Goal: Register for event/course

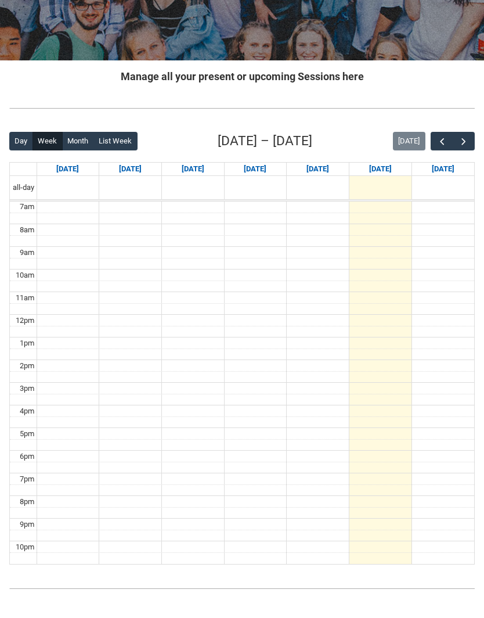
scroll to position [147, 0]
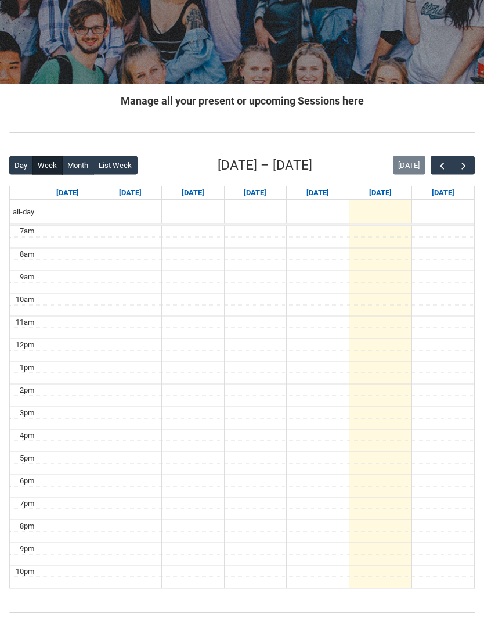
click at [467, 164] on span "button" at bounding box center [464, 166] width 12 height 12
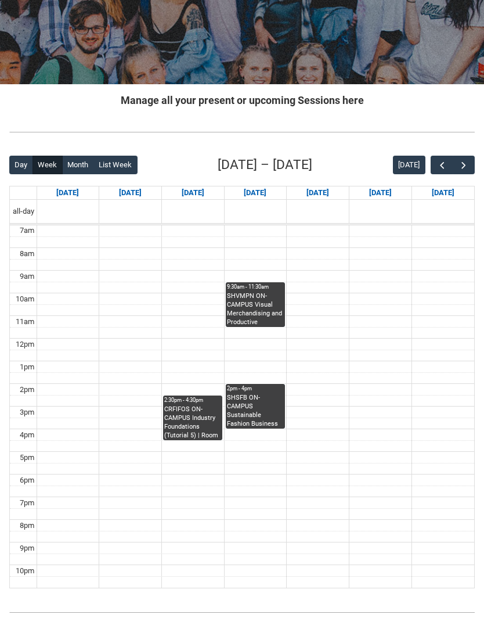
click at [464, 167] on span "button" at bounding box center [464, 166] width 12 height 12
click at [468, 163] on span "button" at bounding box center [464, 166] width 12 height 12
click at [462, 163] on span "button" at bounding box center [464, 166] width 12 height 12
click at [464, 162] on span "button" at bounding box center [464, 166] width 12 height 12
click at [463, 166] on span "button" at bounding box center [464, 166] width 12 height 12
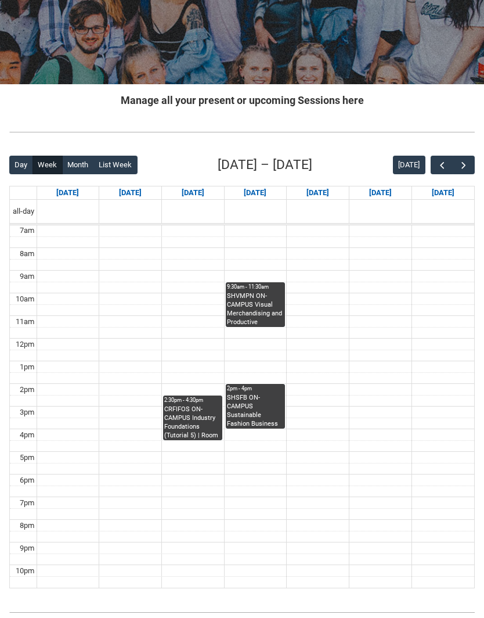
click at [466, 164] on span "button" at bounding box center [464, 166] width 12 height 12
click at [439, 161] on span "button" at bounding box center [443, 166] width 12 height 12
click at [470, 163] on button "button" at bounding box center [464, 165] width 22 height 19
click at [469, 164] on span "button" at bounding box center [464, 166] width 12 height 12
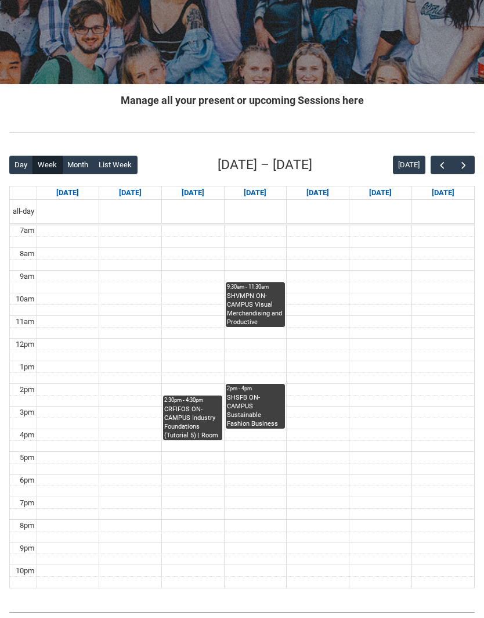
click at [464, 169] on span "button" at bounding box center [464, 166] width 12 height 12
click at [464, 167] on span "button" at bounding box center [464, 166] width 12 height 12
click at [465, 165] on span "button" at bounding box center [464, 166] width 12 height 12
click at [463, 167] on span "button" at bounding box center [464, 166] width 12 height 12
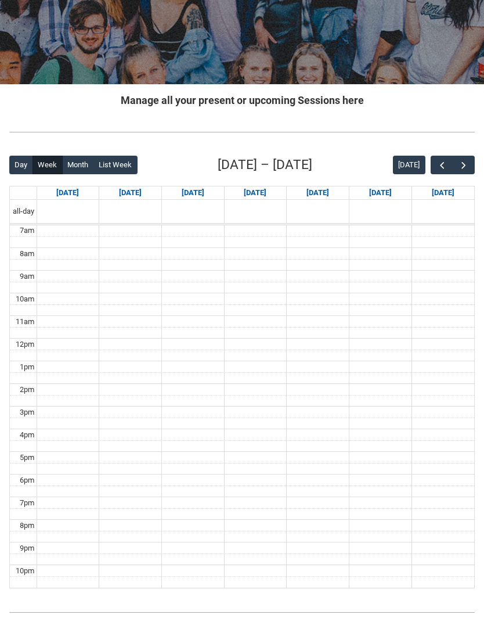
click at [471, 163] on button "button" at bounding box center [464, 165] width 22 height 19
click at [444, 164] on span "button" at bounding box center [443, 166] width 12 height 12
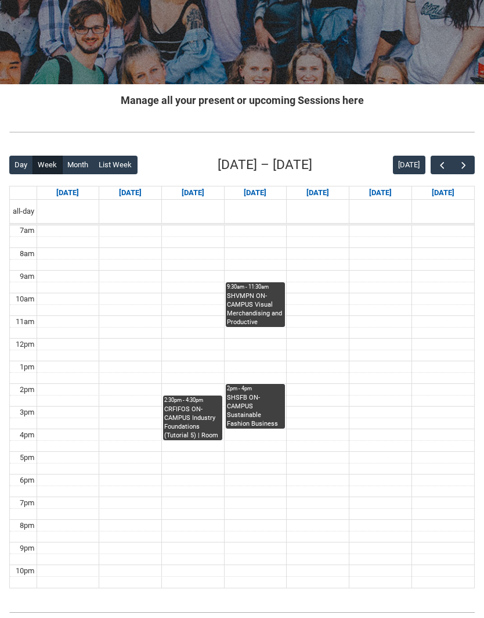
click at [468, 171] on button "button" at bounding box center [464, 165] width 22 height 19
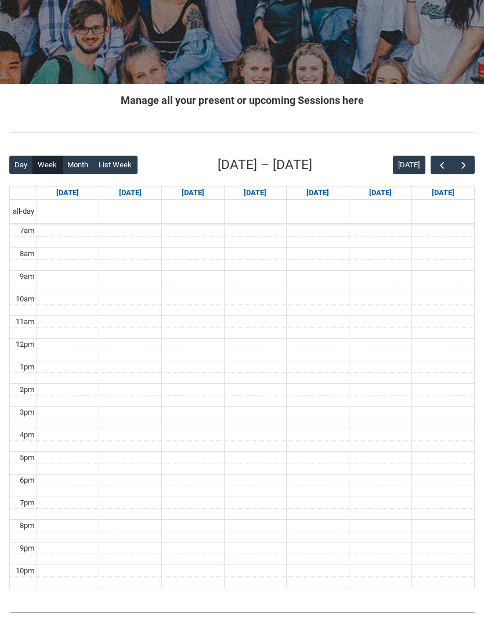
click at [69, 163] on button "Month" at bounding box center [78, 165] width 32 height 19
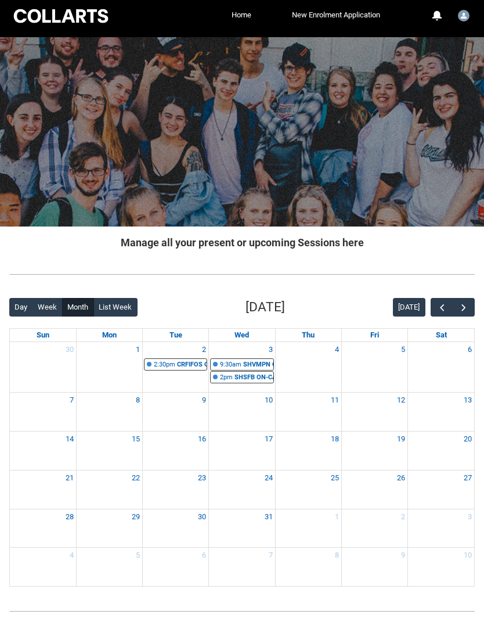
scroll to position [17, 0]
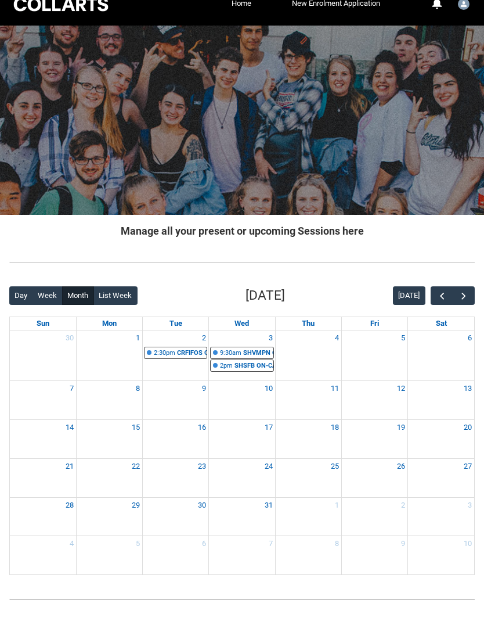
click at [442, 291] on span "button" at bounding box center [443, 296] width 12 height 12
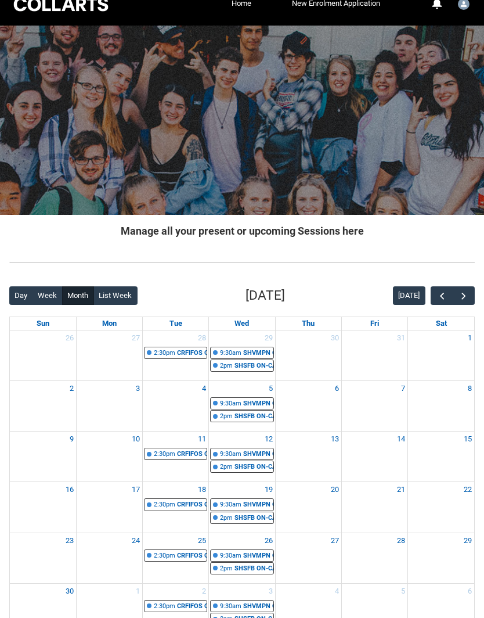
click at [441, 295] on span "button" at bounding box center [443, 296] width 12 height 12
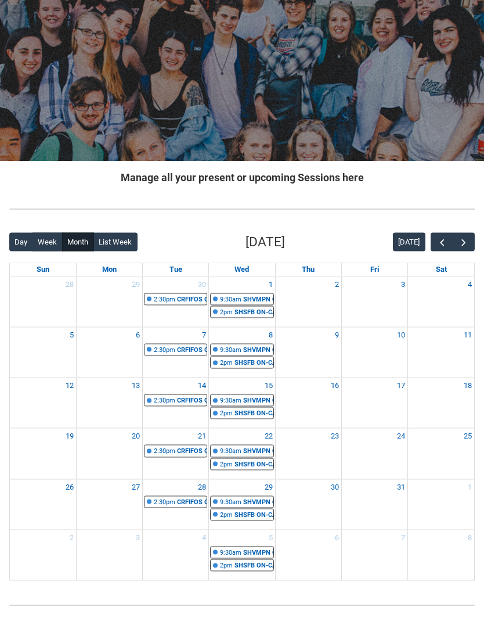
scroll to position [71, 0]
click at [439, 245] on span "button" at bounding box center [443, 242] width 12 height 12
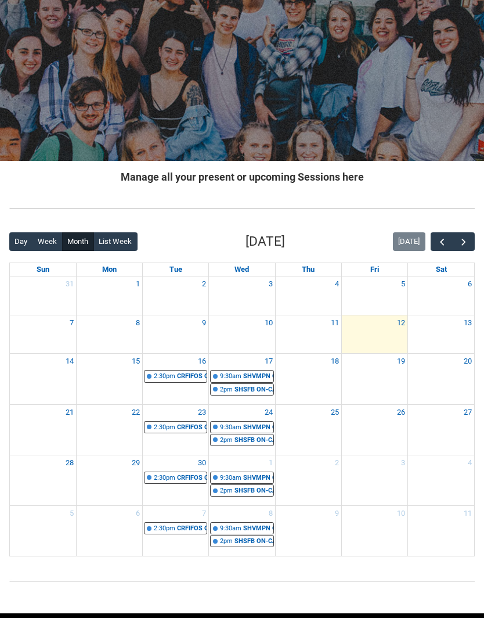
scroll to position [29, 0]
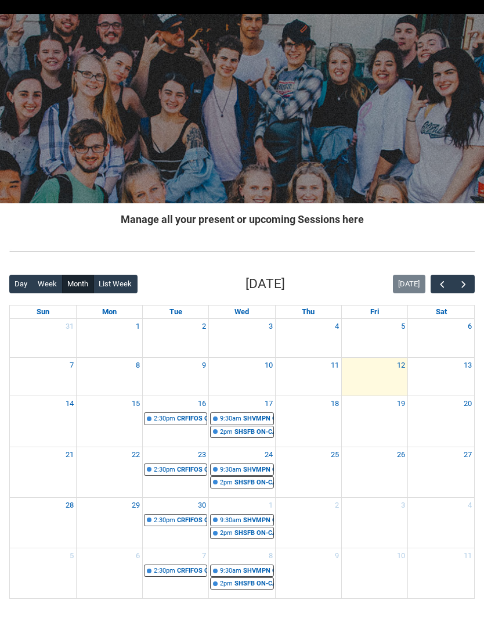
click at [442, 284] on span "button" at bounding box center [443, 285] width 12 height 12
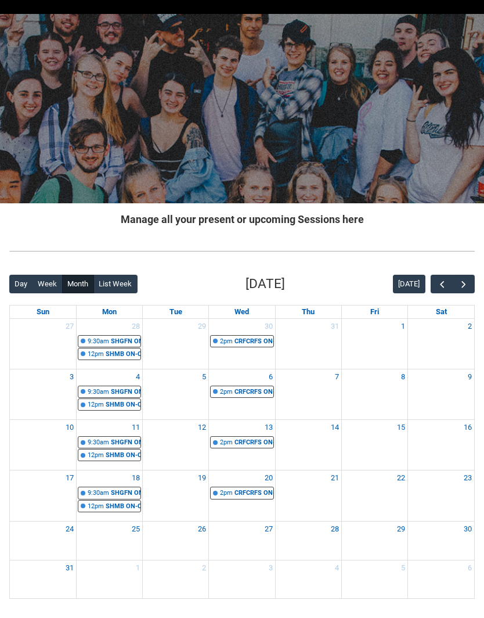
scroll to position [6, 0]
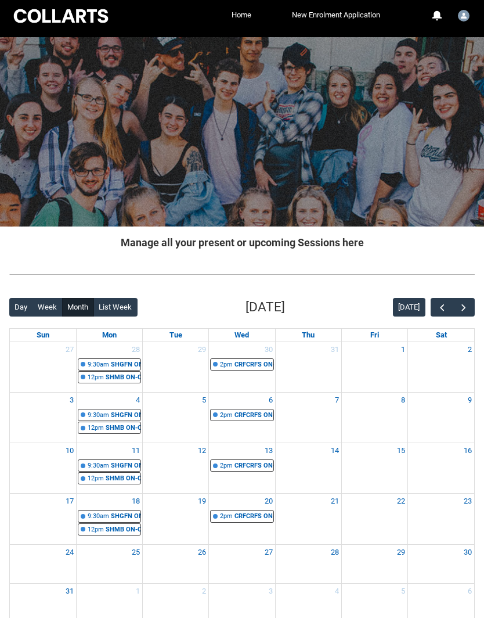
click at [467, 308] on span "button" at bounding box center [464, 308] width 12 height 12
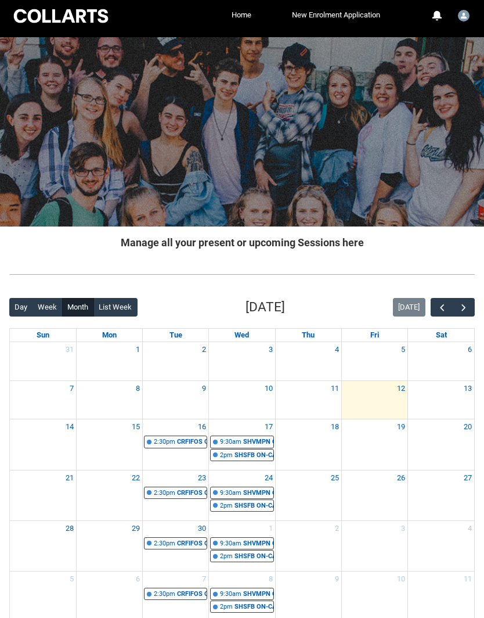
click at [469, 305] on span "button" at bounding box center [464, 308] width 12 height 12
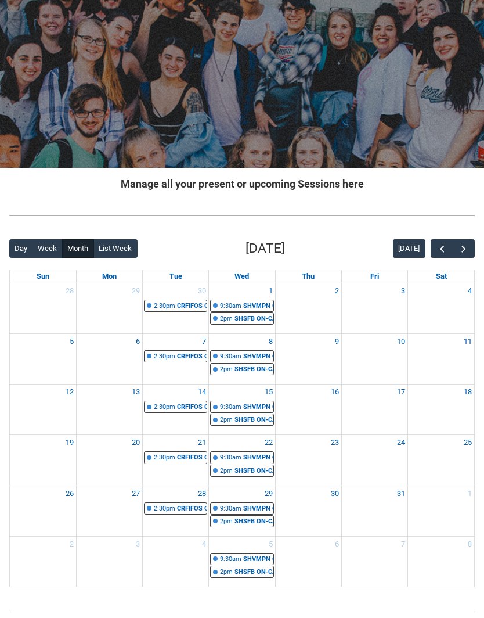
scroll to position [75, 0]
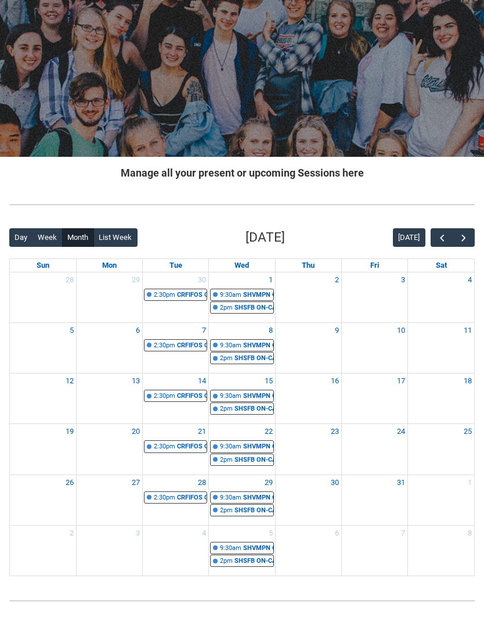
click at [466, 237] on span "button" at bounding box center [464, 238] width 12 height 12
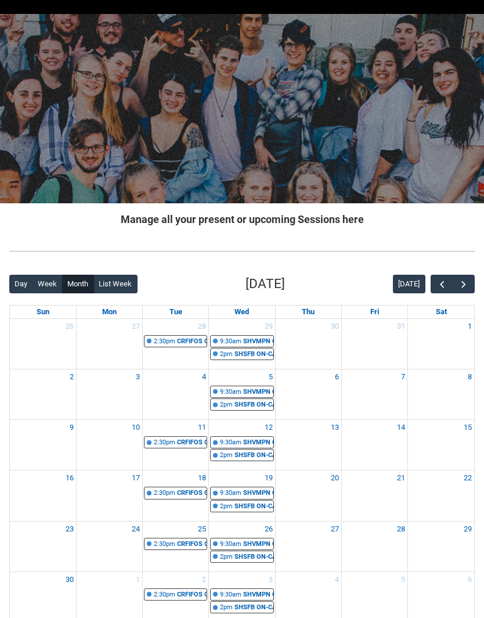
click at [470, 287] on button "button" at bounding box center [464, 284] width 22 height 19
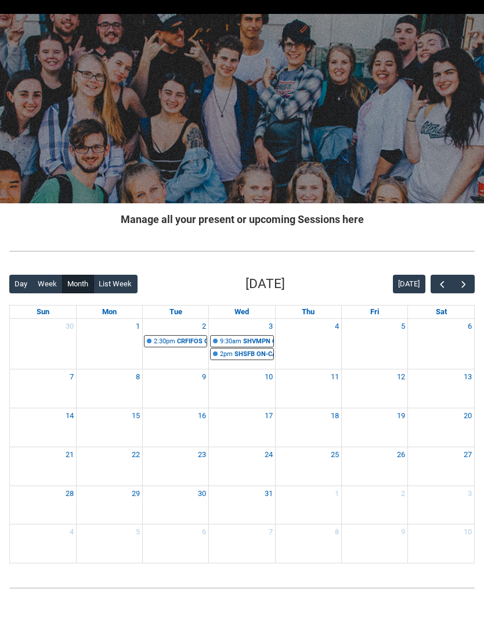
scroll to position [17, 0]
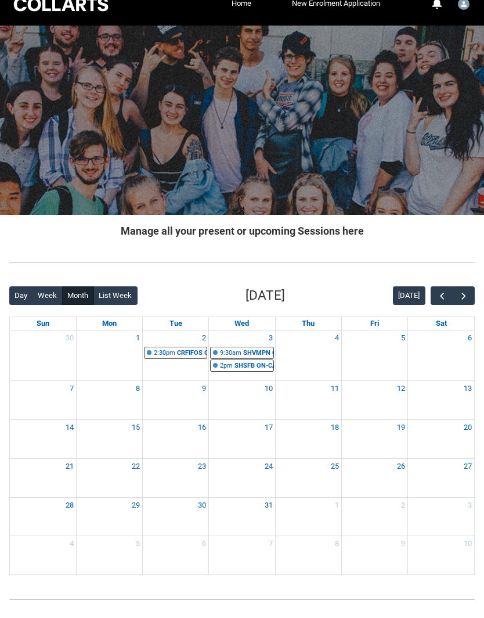
click at [439, 296] on span "button" at bounding box center [443, 296] width 12 height 12
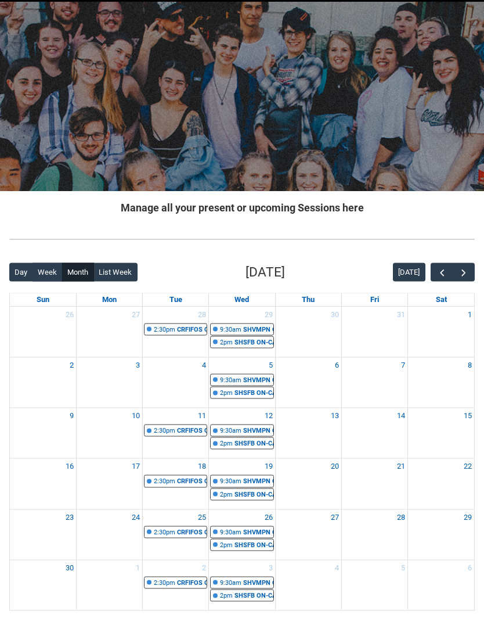
scroll to position [75, 0]
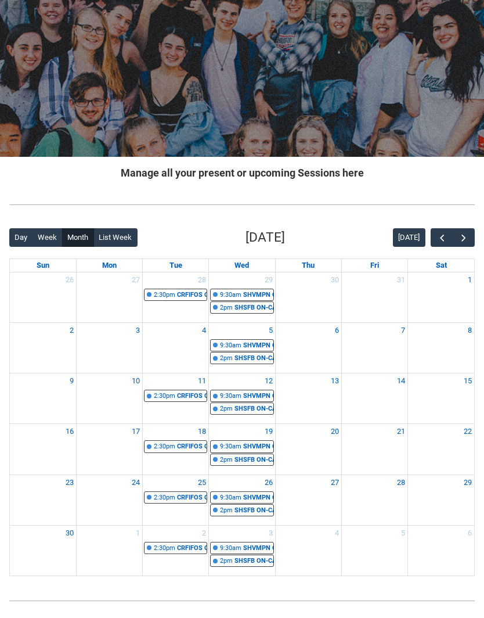
click at [466, 237] on span "button" at bounding box center [464, 238] width 12 height 12
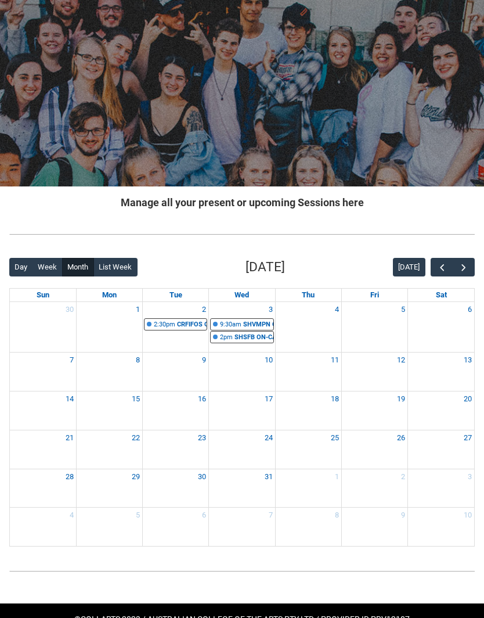
scroll to position [68, 0]
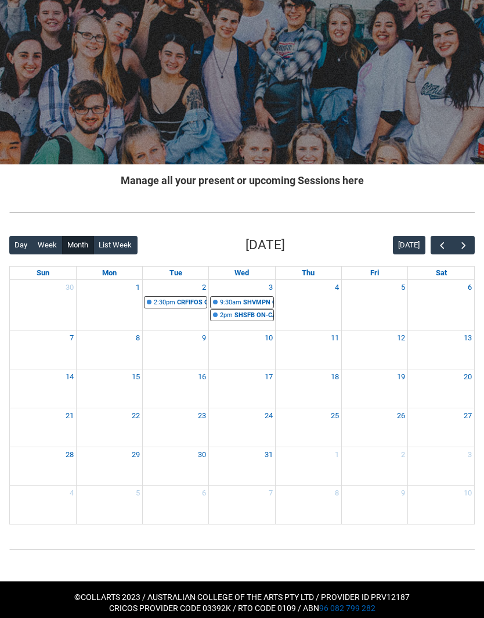
click at [443, 245] on span "button" at bounding box center [443, 246] width 12 height 12
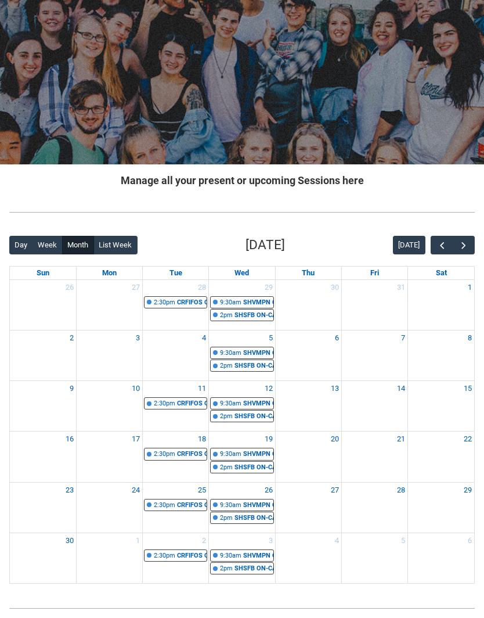
click at [470, 245] on button "button" at bounding box center [464, 245] width 22 height 19
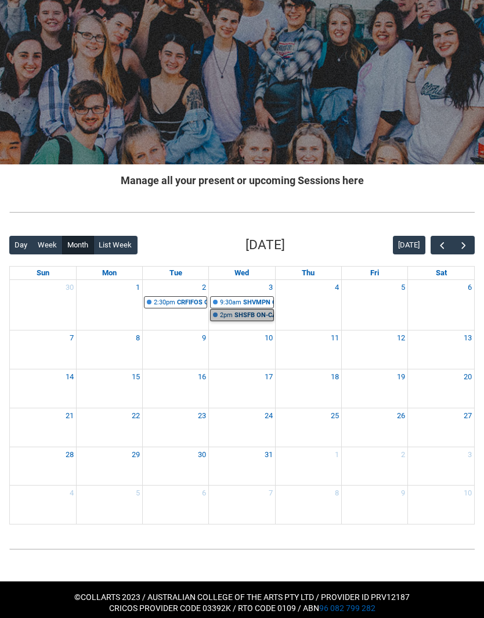
click at [265, 311] on link "2pm SHSFB ON-CAMPUS Sustainable Fashion Business STAGE 1 | Studio 8/Materials L…" at bounding box center [241, 315] width 63 height 12
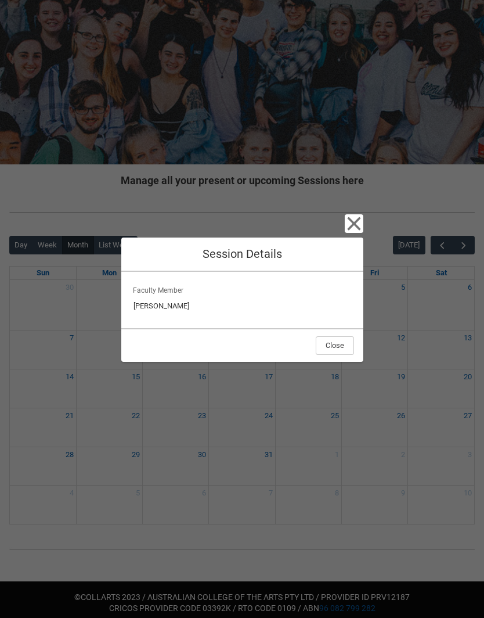
click at [353, 224] on icon "button" at bounding box center [353, 223] width 13 height 13
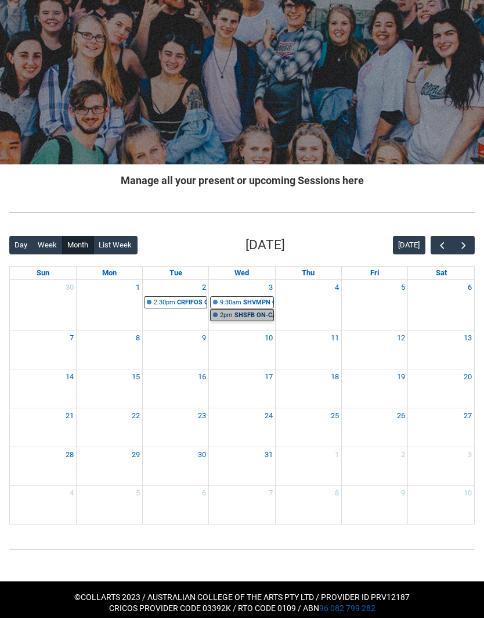
click at [248, 315] on link "2pm SHSFB ON-CAMPUS Sustainable Fashion Business STAGE 1 | Studio 8/Materials L…" at bounding box center [241, 315] width 63 height 12
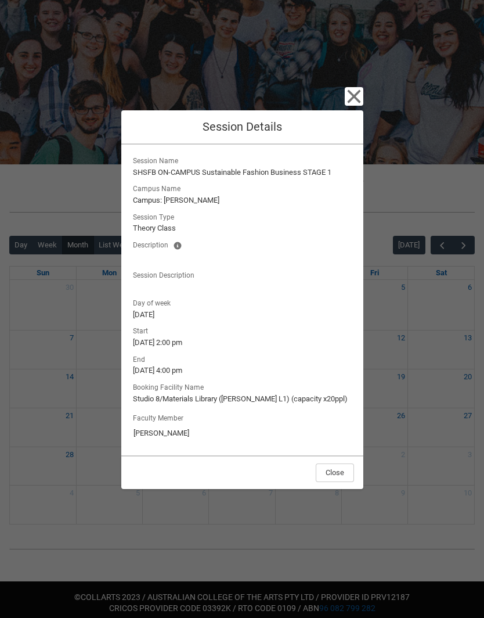
click at [360, 121] on div "Close Session Details" at bounding box center [242, 127] width 242 height 34
click at [359, 103] on icon "button" at bounding box center [353, 96] width 13 height 13
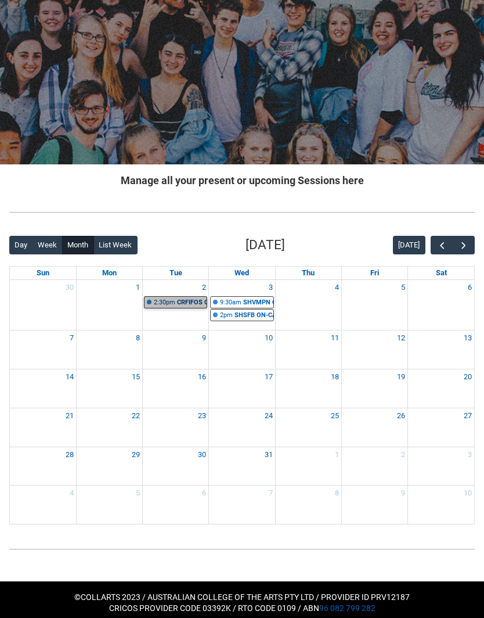
click at [194, 298] on link "2:30pm CRFIFOS ON-CAMPUS Industry Foundations (Tutorial 5) | Room 105 ([GEOGRAP…" at bounding box center [175, 302] width 63 height 12
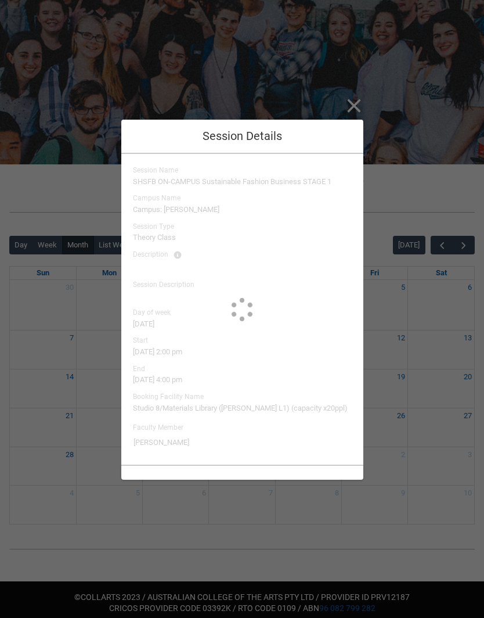
type input "[PERSON_NAME] [PERSON_NAME]"
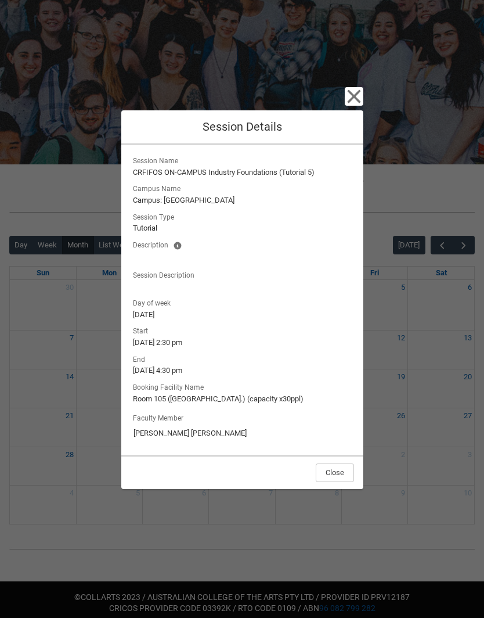
click at [356, 106] on icon "button" at bounding box center [354, 96] width 19 height 19
